Goal: Check status: Check status

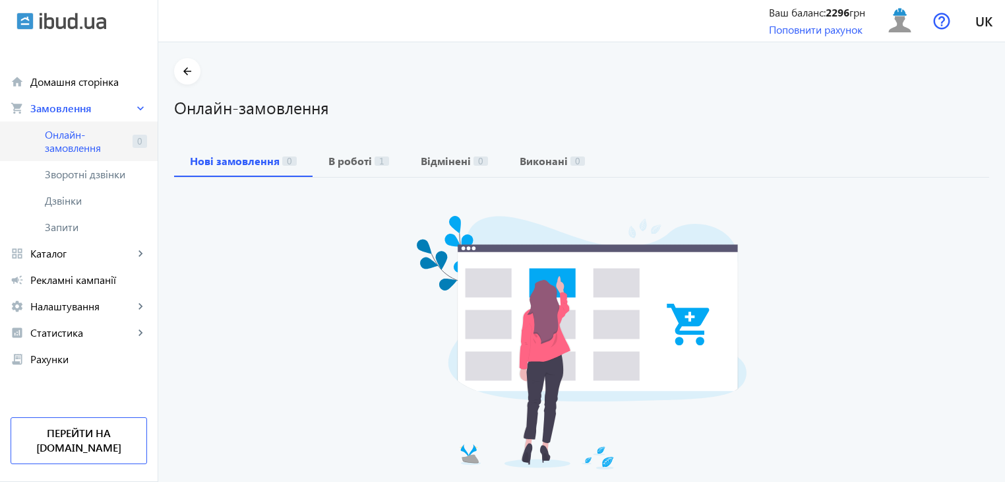
click at [77, 143] on span "Онлайн-замовлення" at bounding box center [86, 141] width 82 height 26
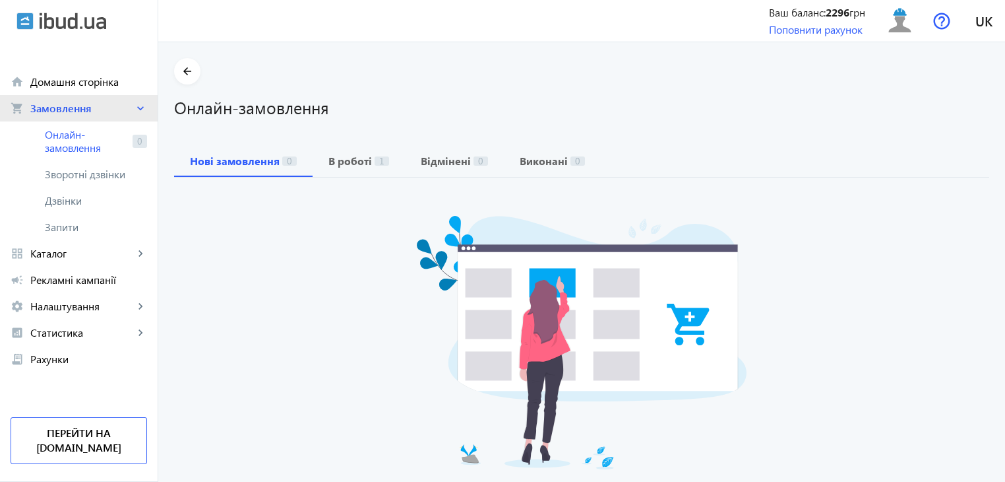
click at [78, 118] on link "shopping_cart Замовлення keyboard_arrow_right" at bounding box center [79, 108] width 158 height 26
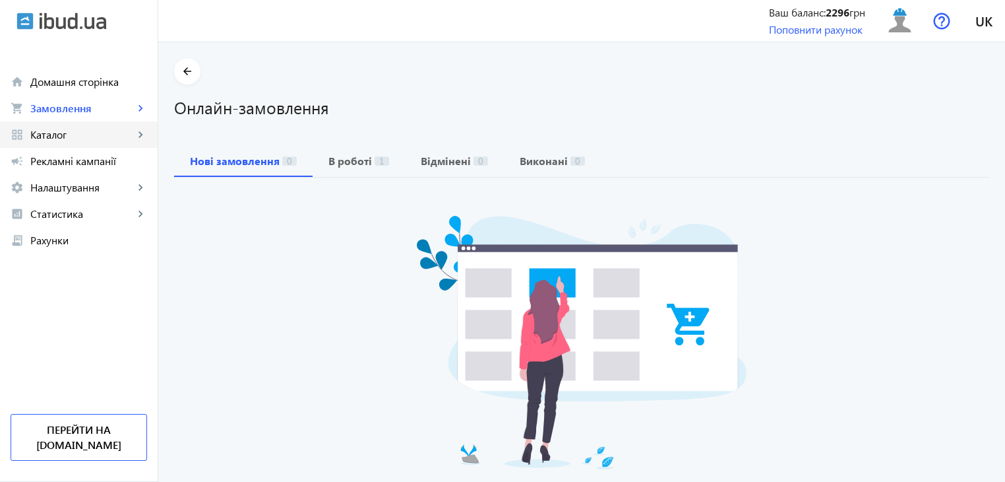
click at [79, 126] on link "grid_view Каталог keyboard_arrow_right" at bounding box center [79, 134] width 158 height 26
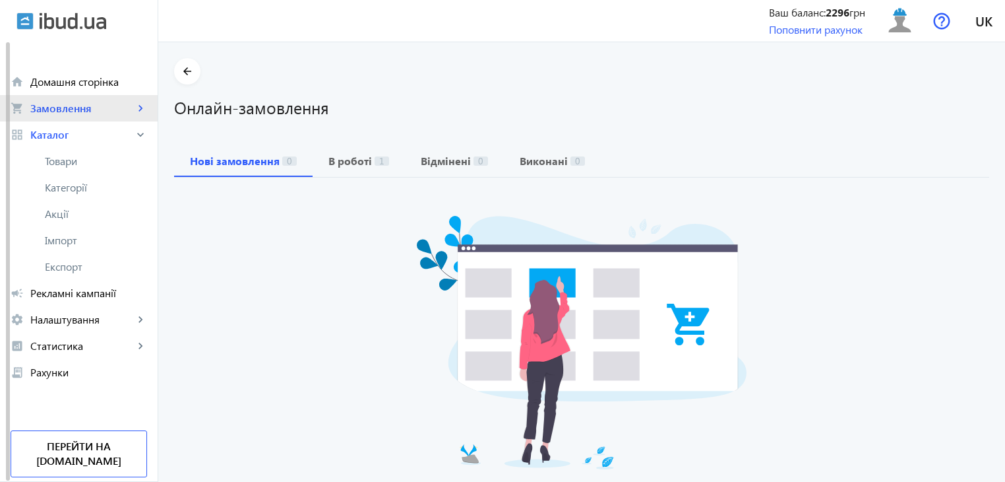
click at [82, 113] on span "Замовлення" at bounding box center [82, 108] width 104 height 13
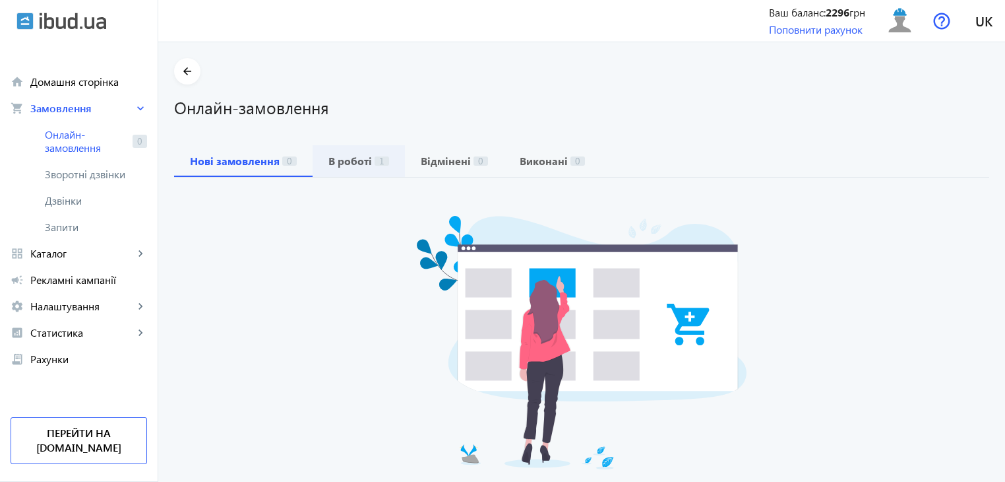
click at [329, 164] on b "В роботі" at bounding box center [351, 161] width 44 height 11
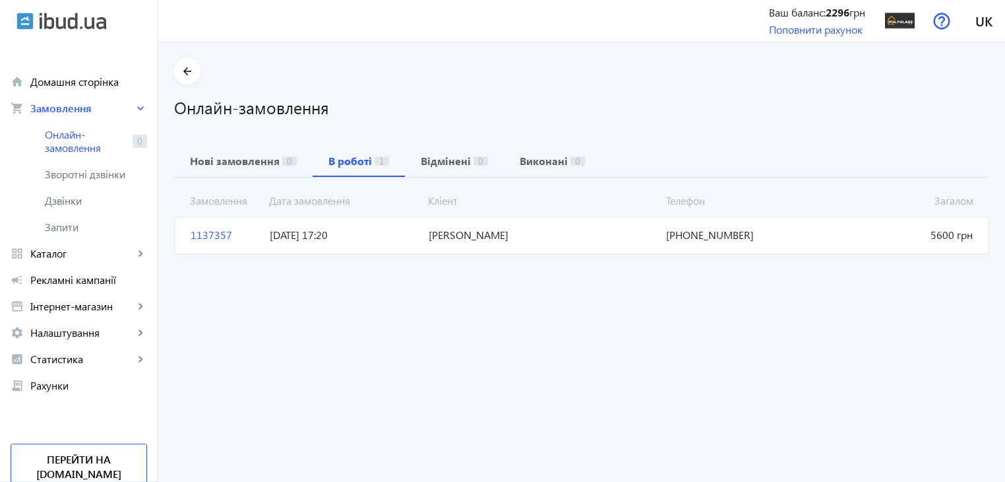
click at [402, 237] on span "[DATE] 17:20" at bounding box center [344, 235] width 158 height 15
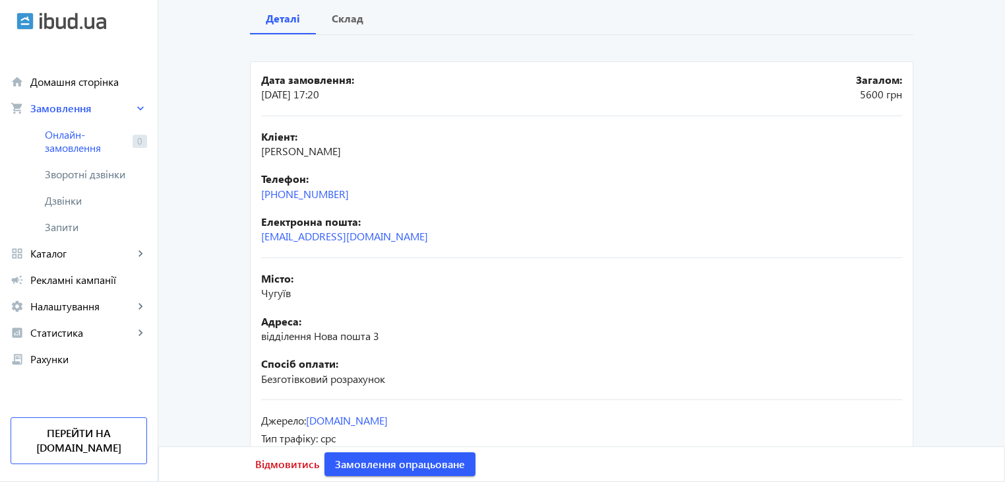
scroll to position [195, 0]
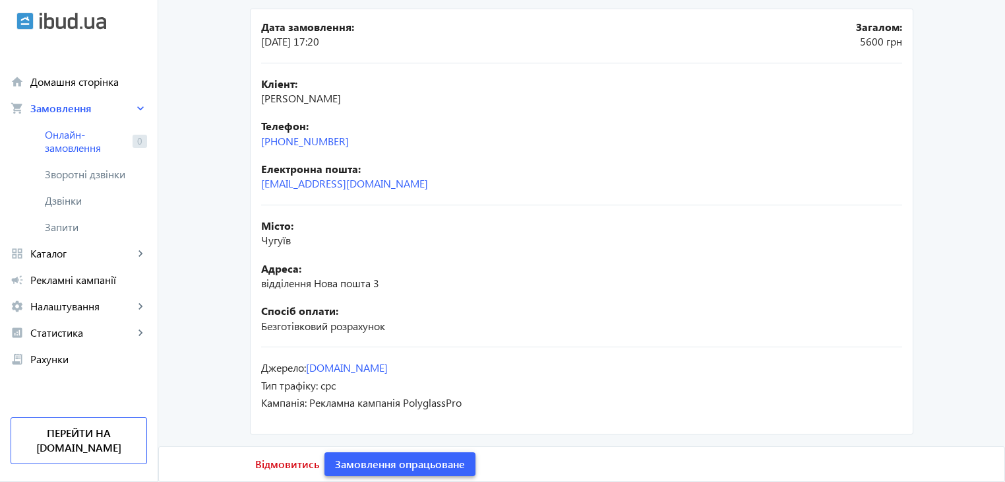
click at [424, 462] on span "Замовлення опрацьоване" at bounding box center [400, 463] width 130 height 15
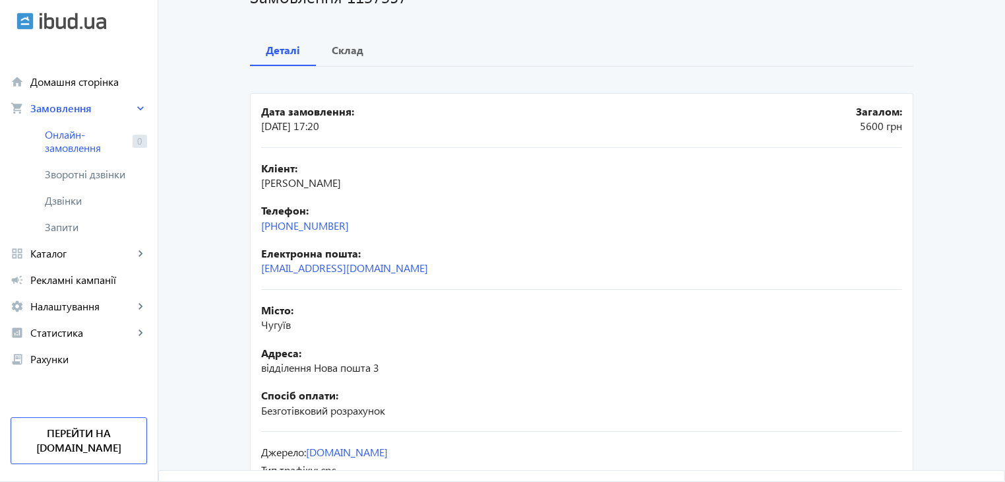
scroll to position [0, 0]
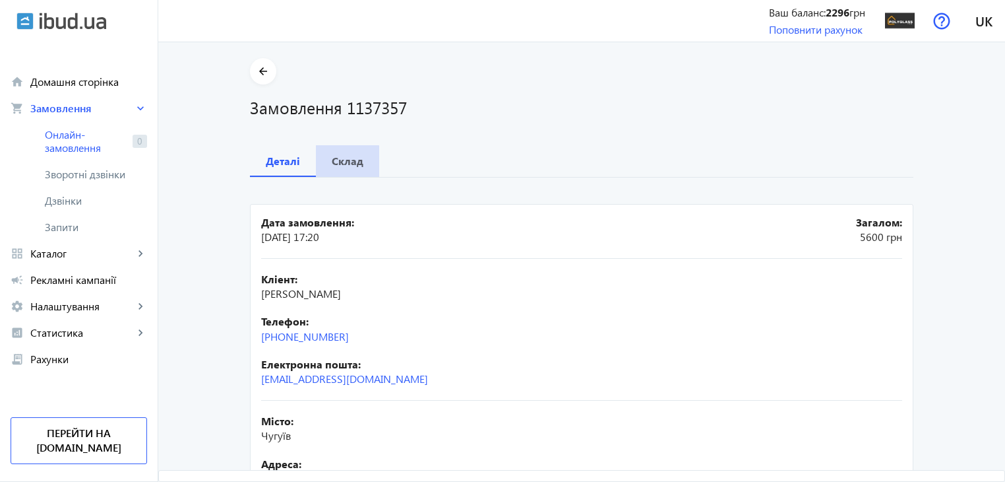
click at [335, 162] on b "Склад" at bounding box center [348, 161] width 32 height 11
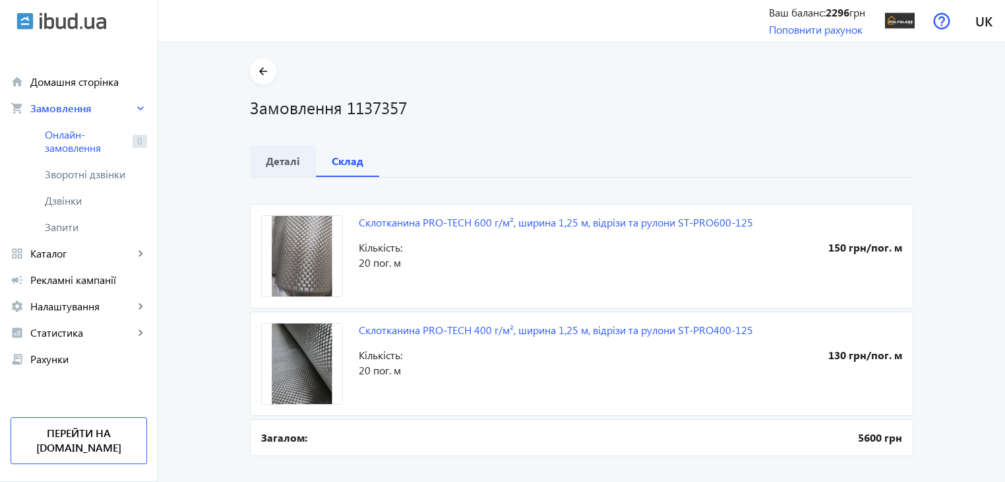
click at [284, 171] on span "Деталі" at bounding box center [283, 161] width 34 height 32
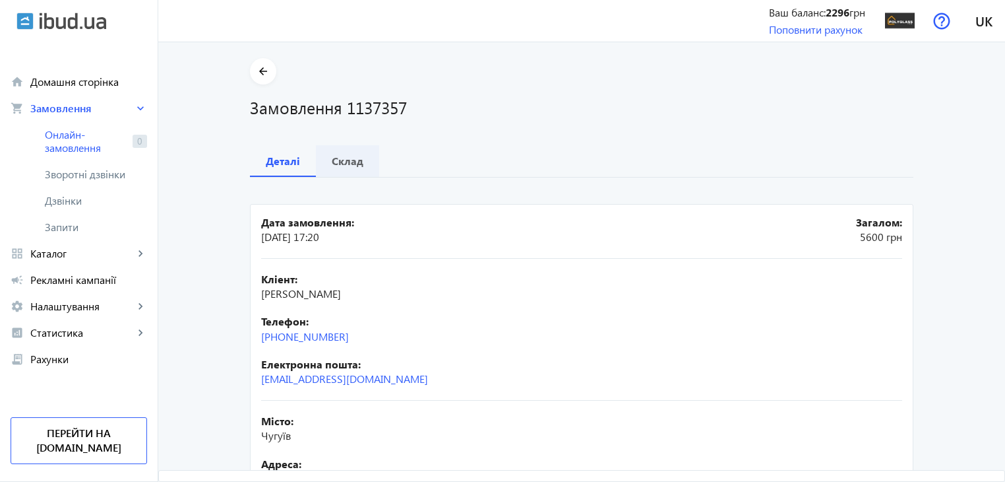
click at [324, 172] on div "Склад" at bounding box center [347, 161] width 63 height 32
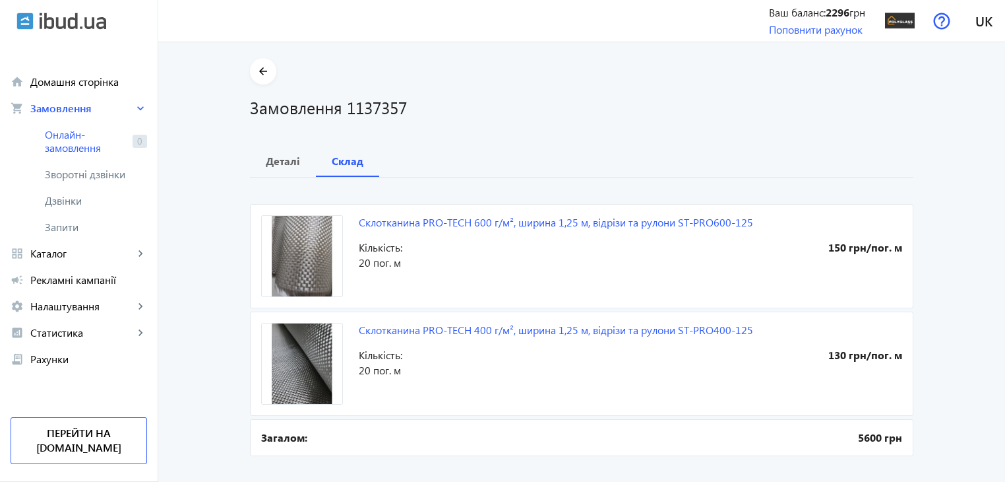
scroll to position [21, 0]
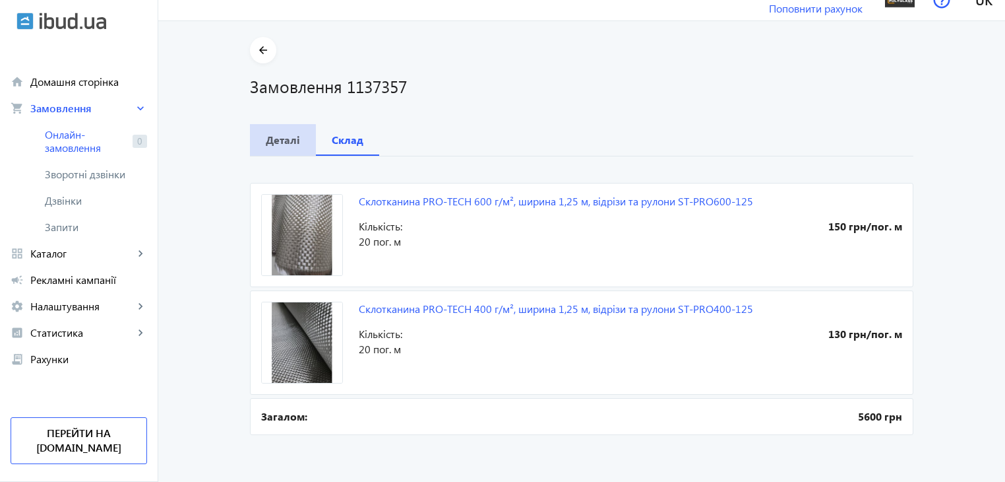
click at [272, 144] on b "Деталі" at bounding box center [283, 140] width 34 height 11
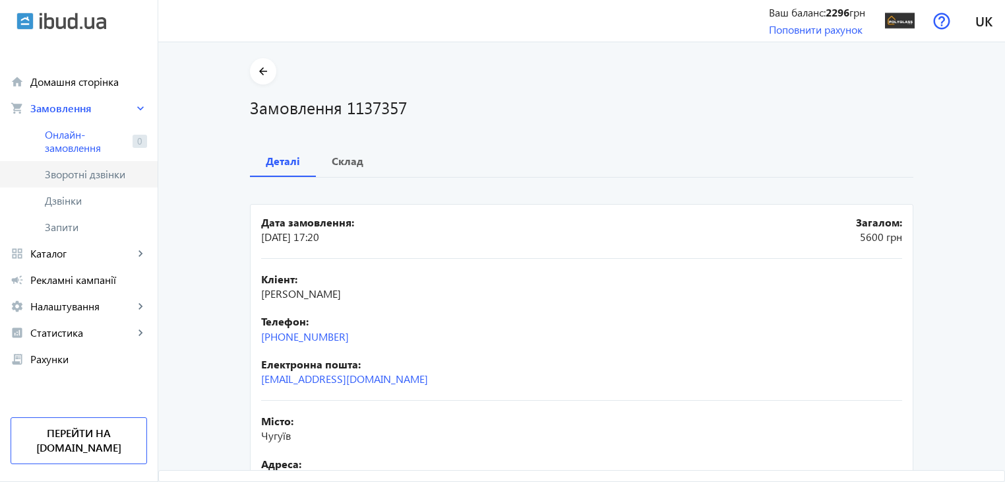
click at [100, 169] on span "Зворотні дзвінки" at bounding box center [89, 174] width 88 height 13
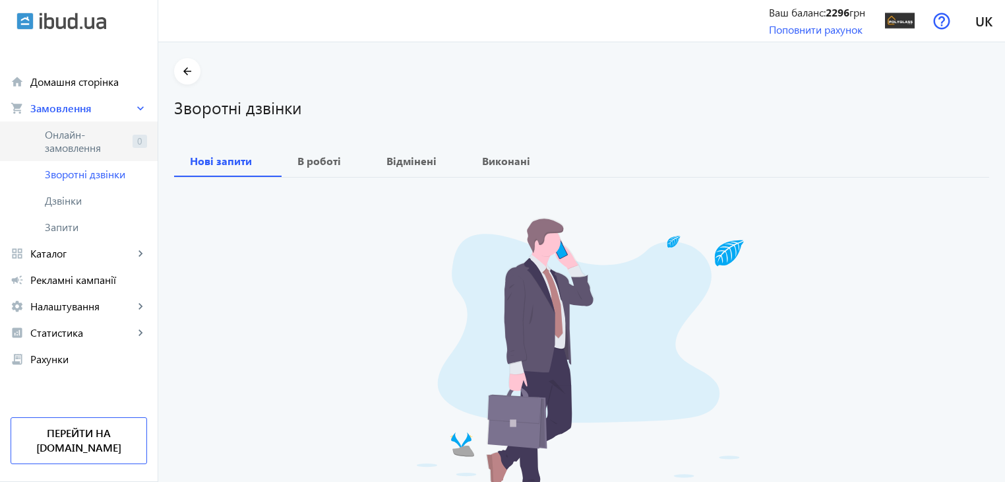
click at [92, 144] on span "Онлайн-замовлення" at bounding box center [86, 141] width 82 height 26
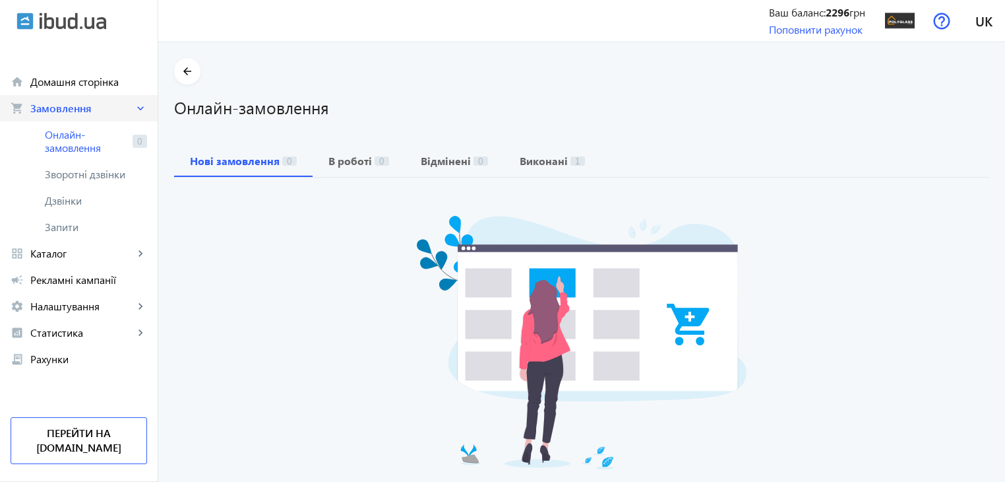
click at [94, 116] on link "shopping_cart Замовлення keyboard_arrow_right" at bounding box center [79, 108] width 158 height 26
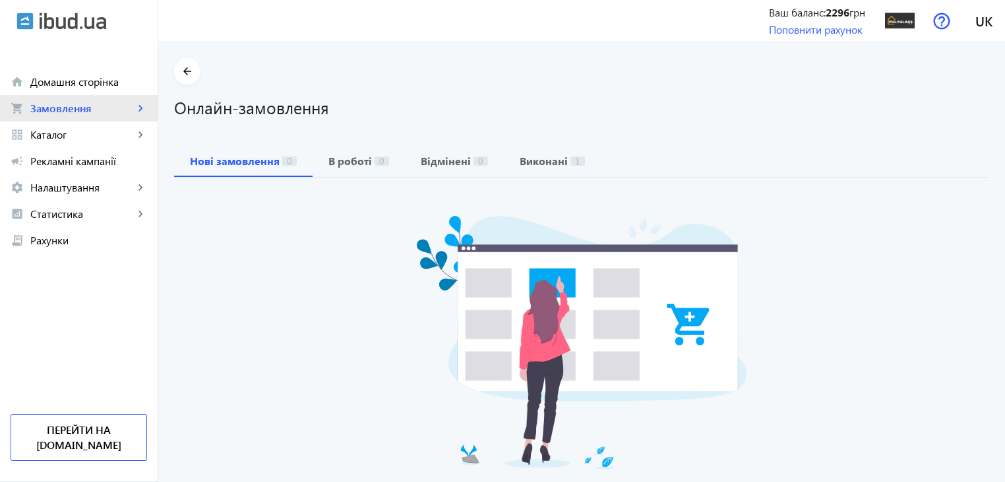
click at [103, 115] on link "shopping_cart Замовлення keyboard_arrow_right" at bounding box center [79, 108] width 158 height 26
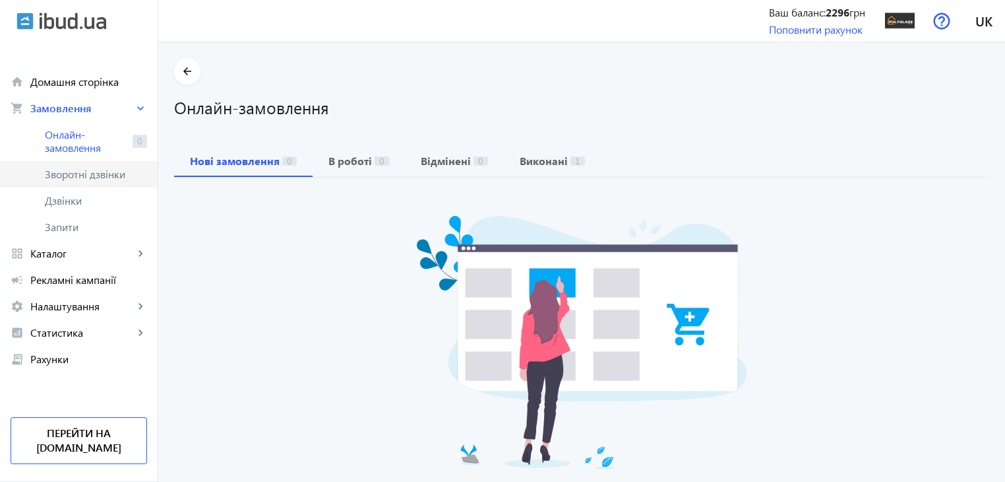
click at [116, 183] on link "Зворотні дзвінки" at bounding box center [79, 174] width 158 height 26
